Goal: Check status: Check status

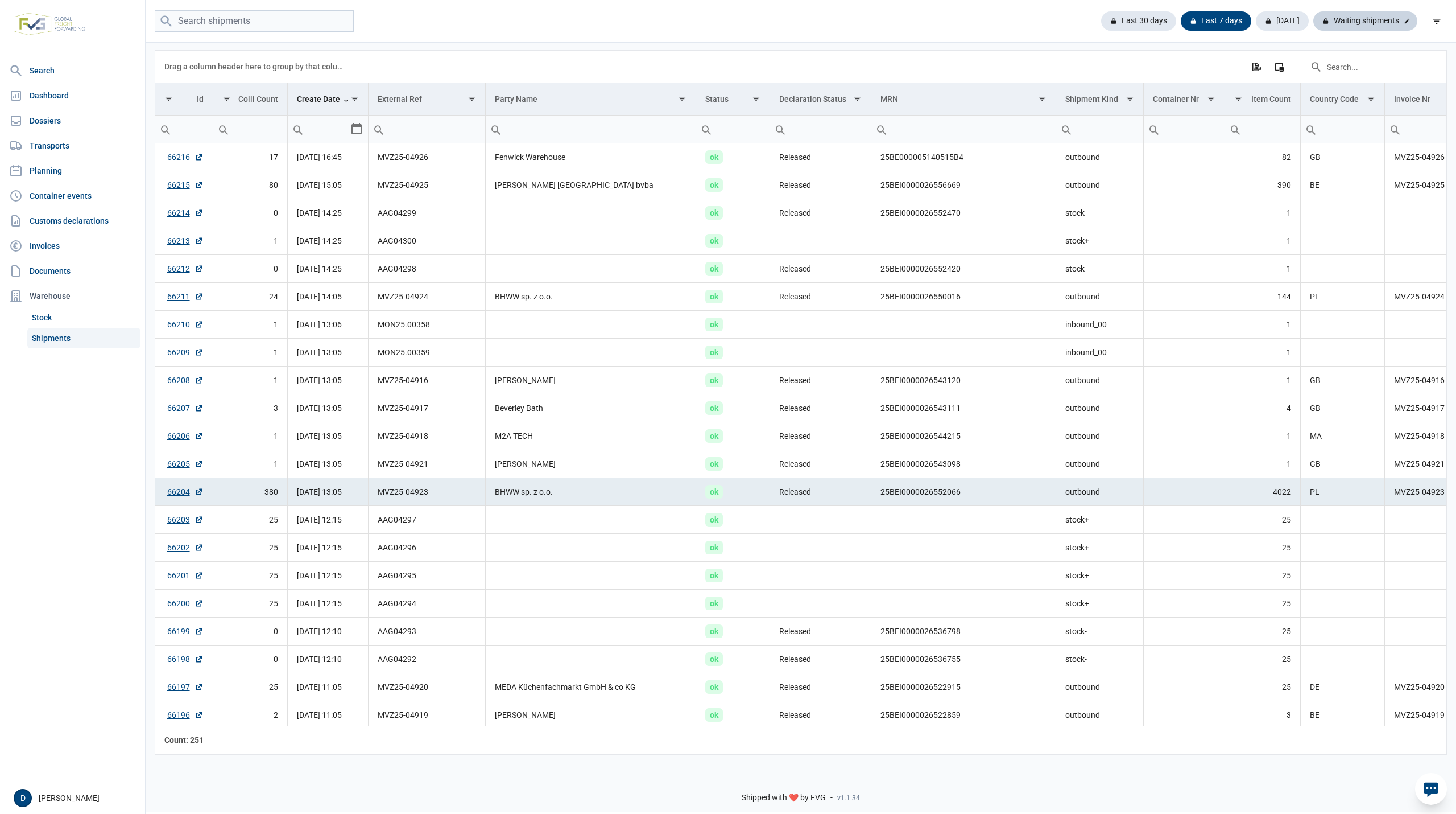
click at [1361, 16] on div "Waiting shipments" at bounding box center [1366, 21] width 104 height 20
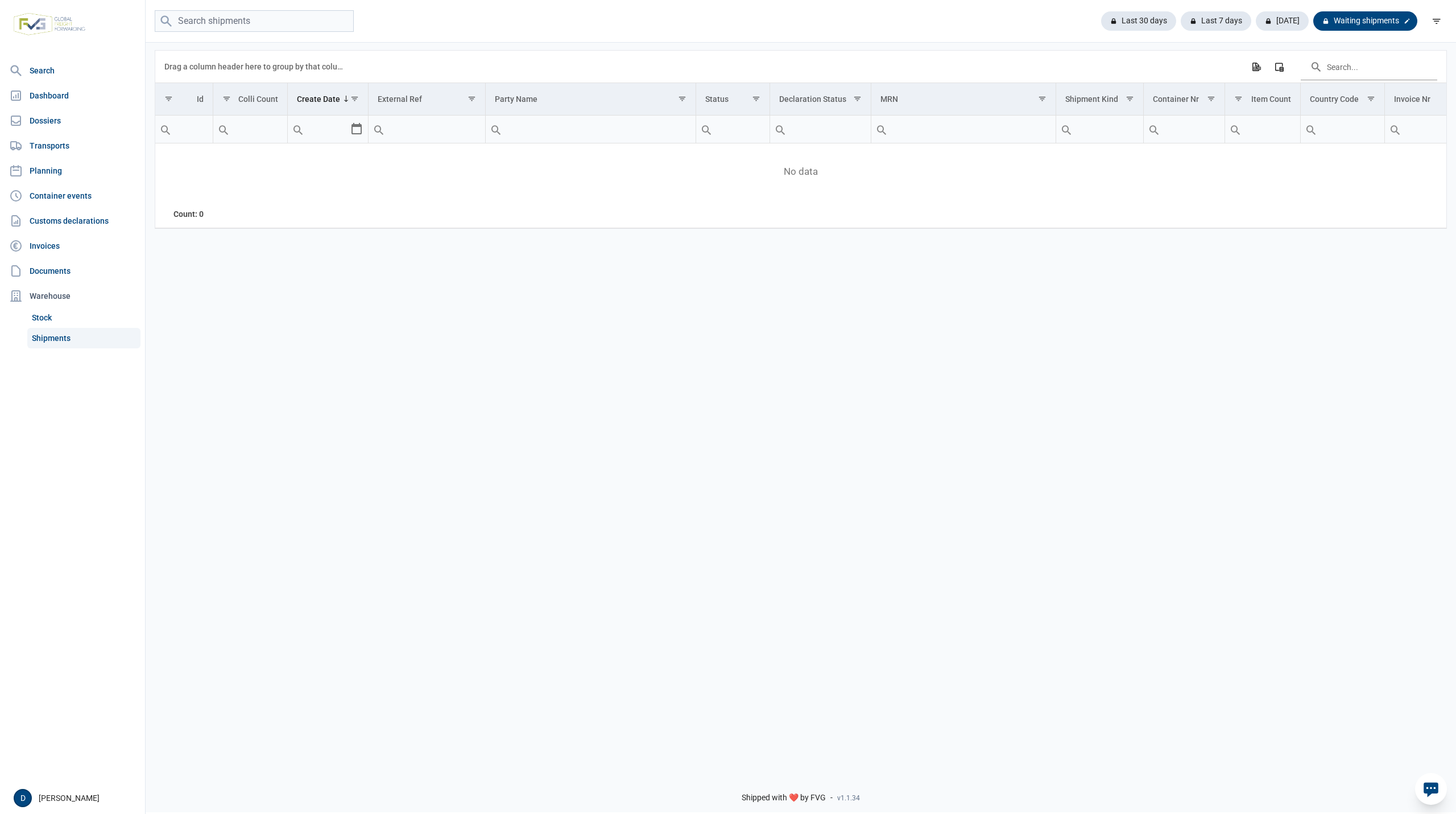
click at [1339, 16] on div "Waiting shipments" at bounding box center [1366, 21] width 104 height 20
click at [1147, 21] on div "Last 30 days" at bounding box center [1143, 21] width 84 height 20
